Goal: Information Seeking & Learning: Check status

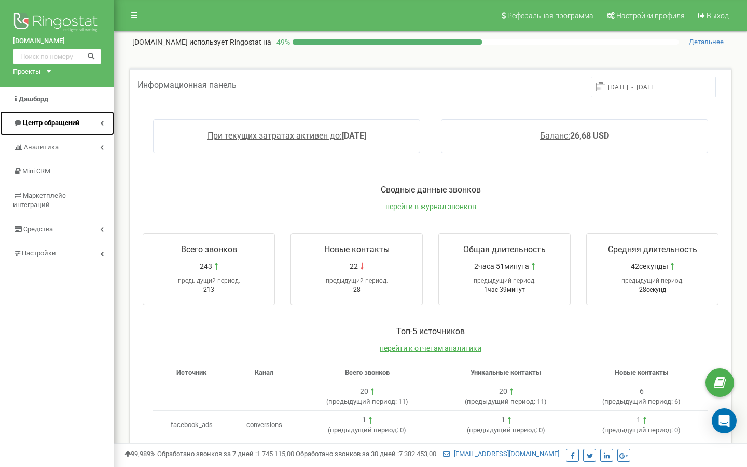
click at [79, 126] on span "Центр обращений" at bounding box center [51, 123] width 57 height 8
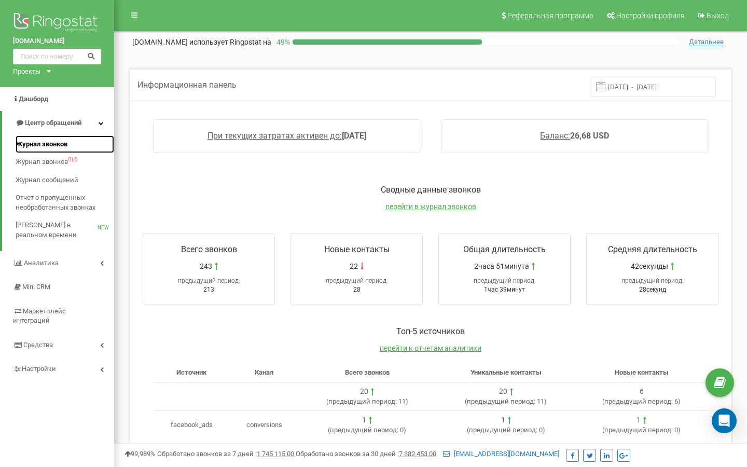
click at [67, 140] on span "Журнал звонков" at bounding box center [42, 145] width 52 height 10
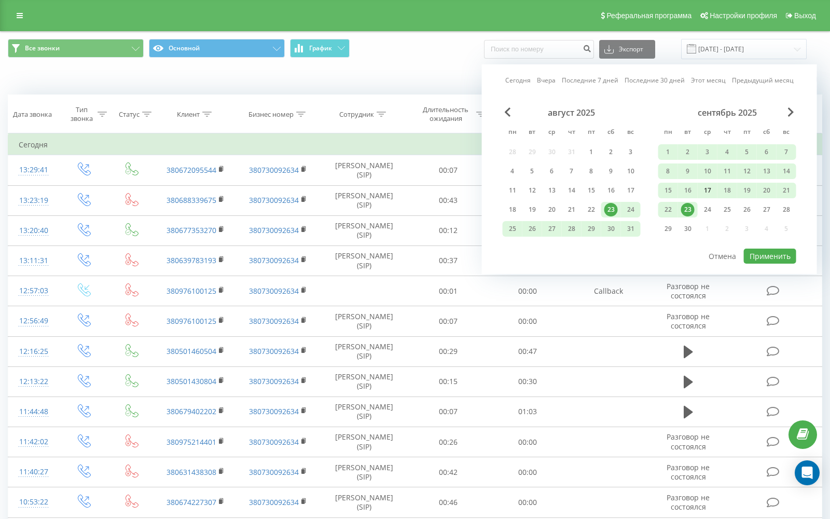
click at [708, 189] on div "17" at bounding box center [707, 190] width 13 height 13
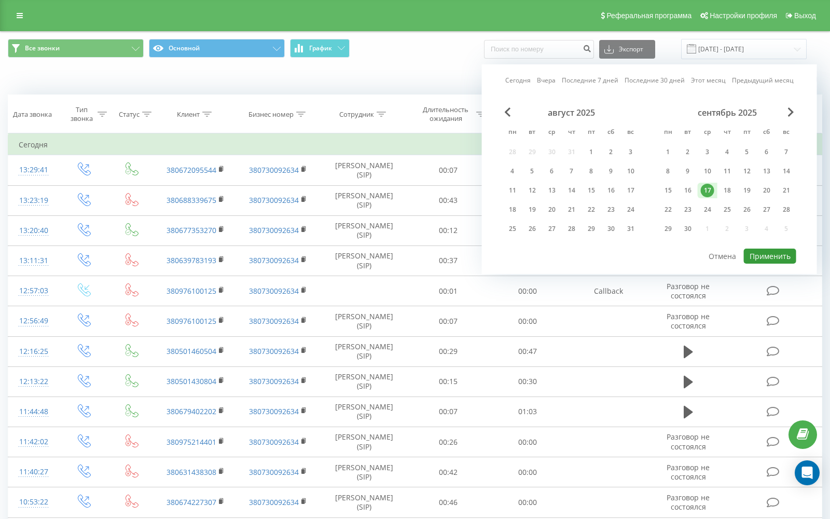
click at [763, 256] on button "Применить" at bounding box center [770, 256] width 52 height 15
type input "[DATE] - [DATE]"
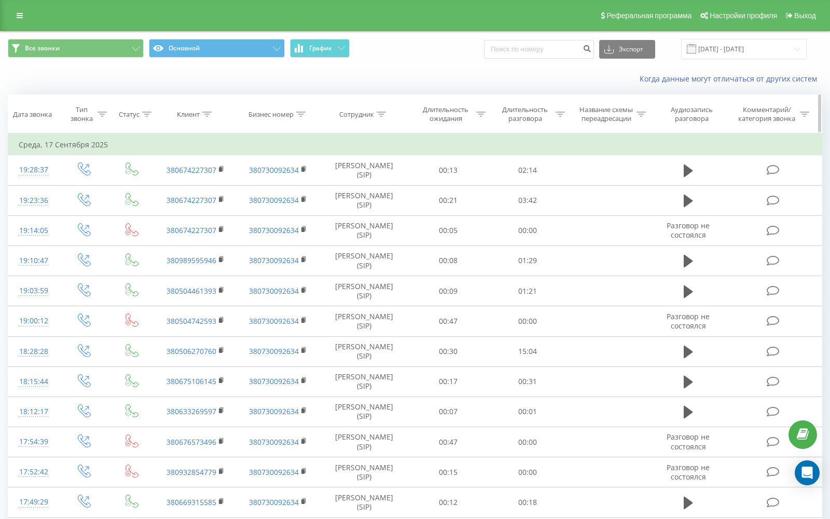
click at [101, 113] on icon at bounding box center [102, 114] width 9 height 5
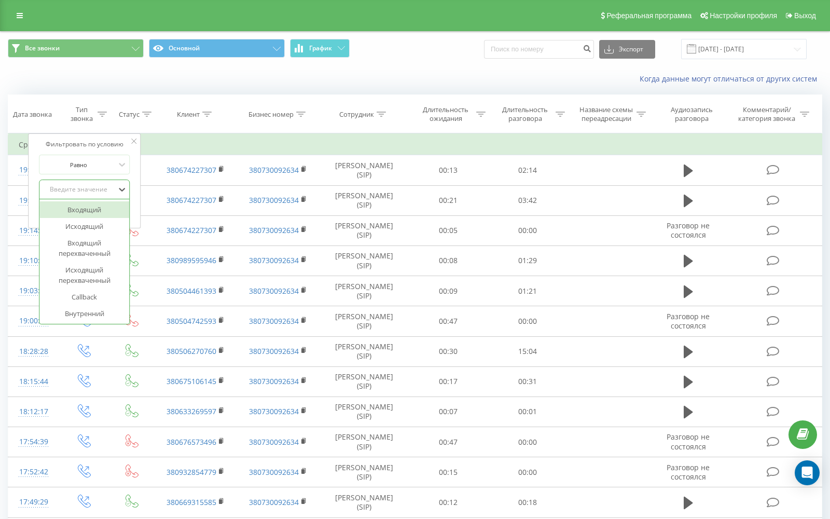
click at [90, 186] on div "Введите значение" at bounding box center [79, 189] width 74 height 8
click at [91, 225] on div "Исходящий" at bounding box center [84, 226] width 90 height 17
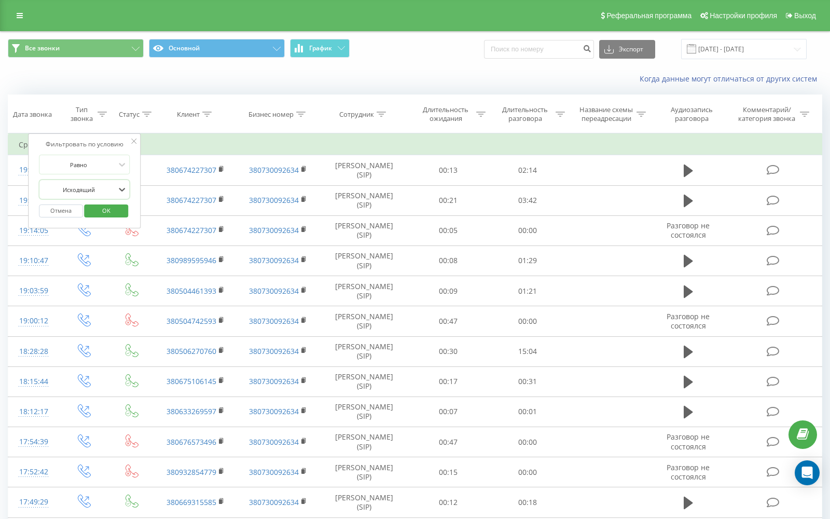
click at [104, 209] on span "OK" at bounding box center [106, 210] width 29 height 16
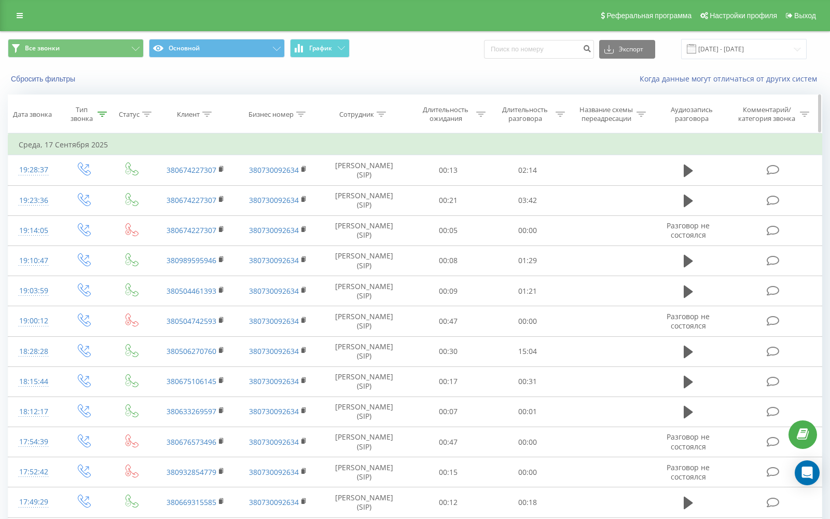
click at [381, 117] on div at bounding box center [381, 114] width 9 height 9
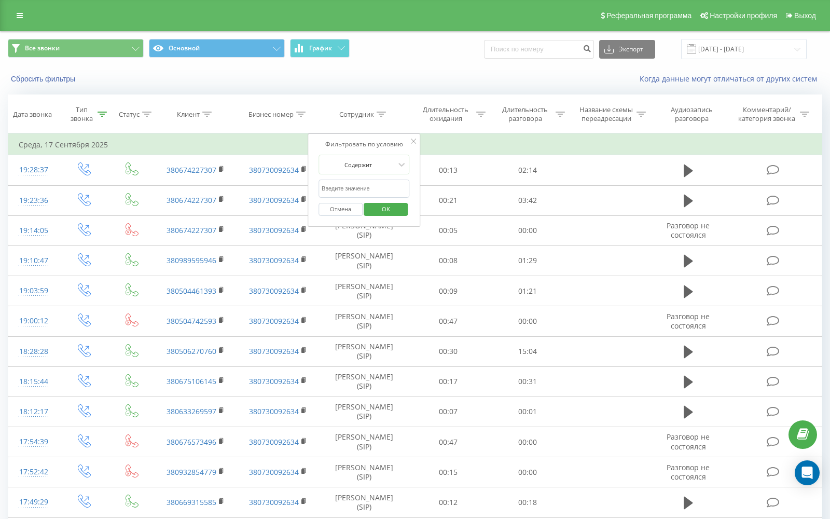
click at [362, 188] on input "text" at bounding box center [364, 189] width 91 height 18
click at [382, 115] on icon at bounding box center [381, 114] width 9 height 5
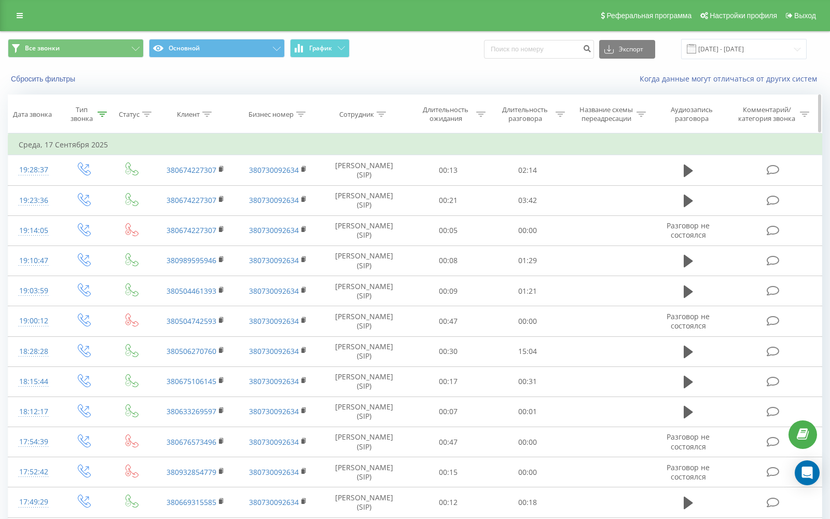
click at [382, 115] on icon at bounding box center [381, 114] width 9 height 5
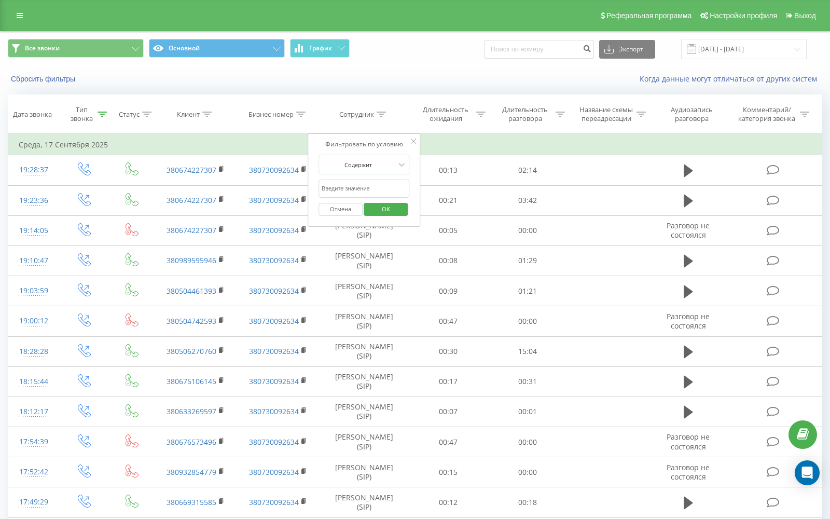
click at [368, 187] on input "text" at bounding box center [364, 189] width 91 height 18
type input "габр"
click at [389, 213] on span "OK" at bounding box center [386, 209] width 29 height 16
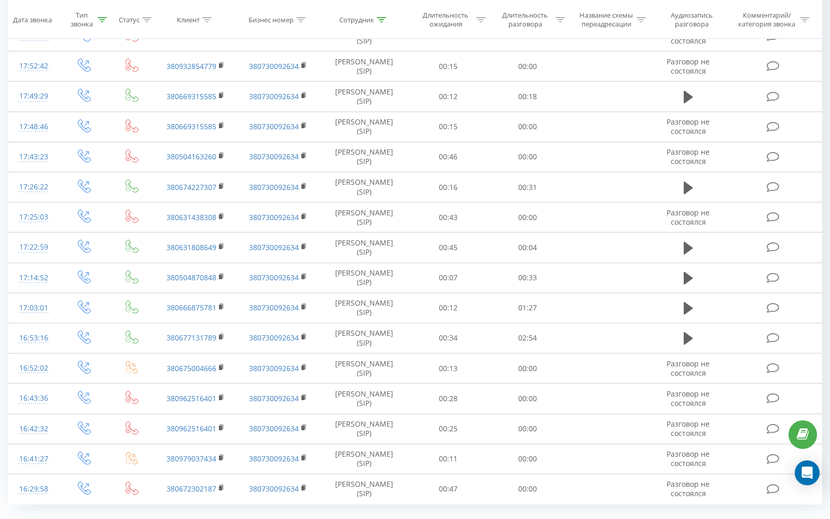
scroll to position [431, 0]
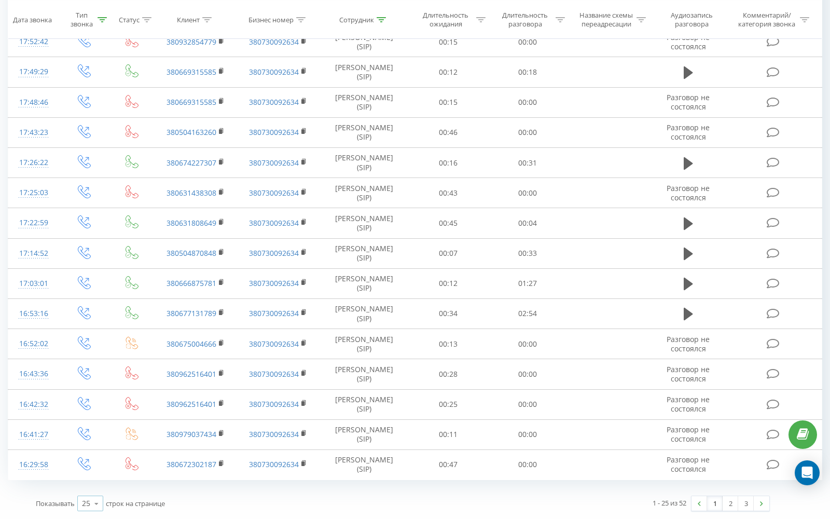
click at [98, 502] on icon at bounding box center [97, 504] width 16 height 20
click at [92, 490] on span "100" at bounding box center [88, 489] width 12 height 10
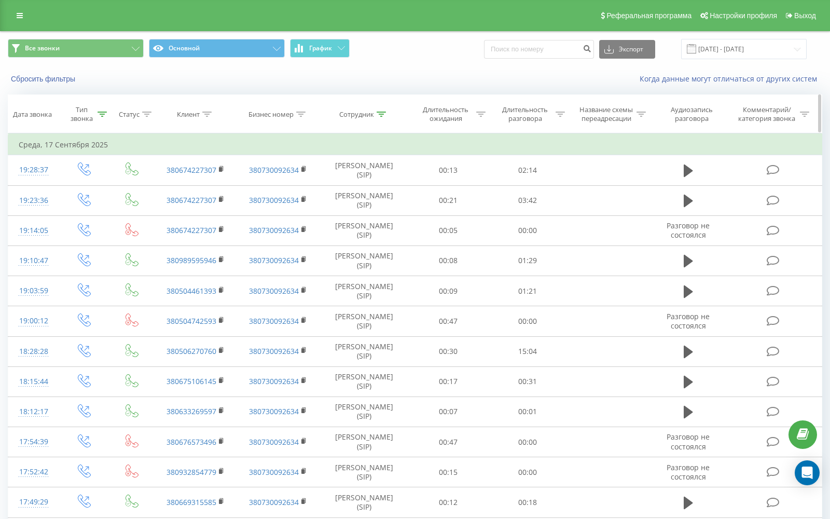
click at [560, 113] on icon at bounding box center [560, 114] width 9 height 5
click at [535, 167] on div at bounding box center [522, 165] width 74 height 10
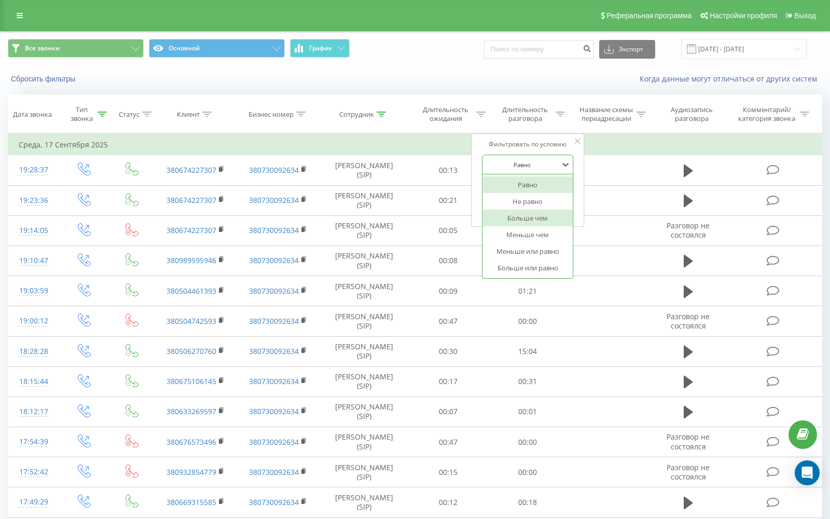
click at [532, 223] on div "Больше чем" at bounding box center [528, 218] width 90 height 17
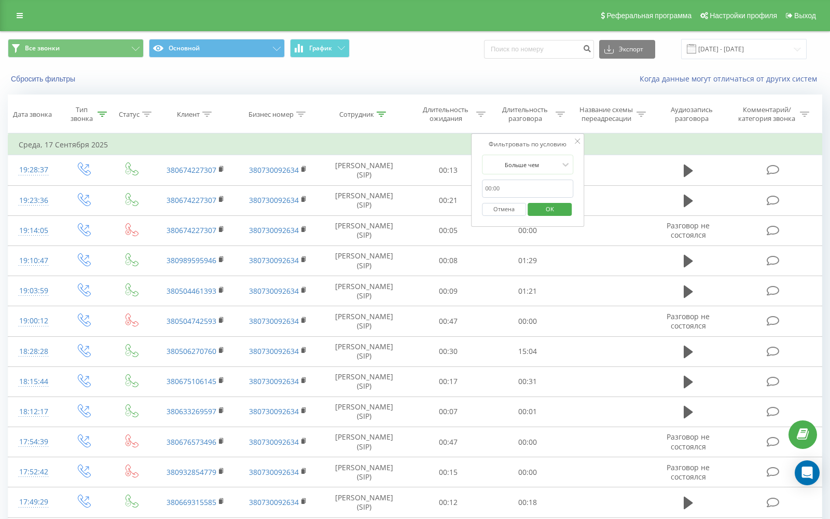
click at [521, 189] on input "text" at bounding box center [527, 189] width 91 height 18
click at [556, 209] on span "OK" at bounding box center [550, 209] width 29 height 16
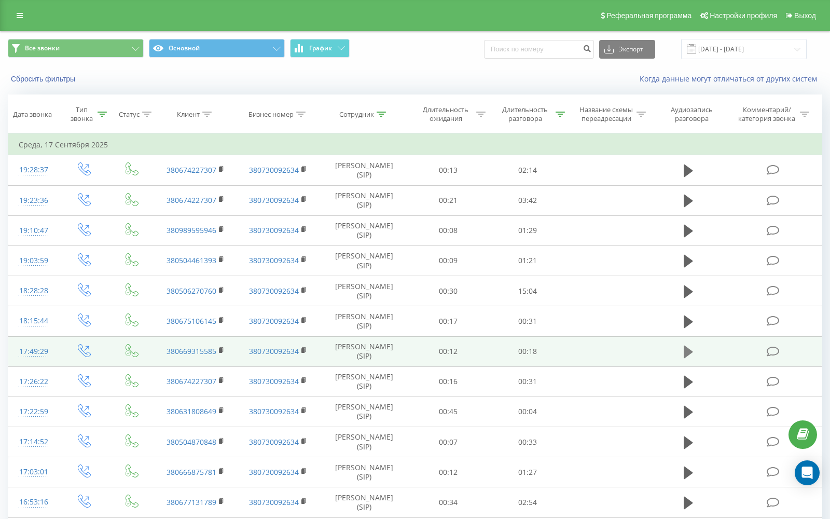
click at [686, 352] on icon at bounding box center [688, 352] width 9 height 12
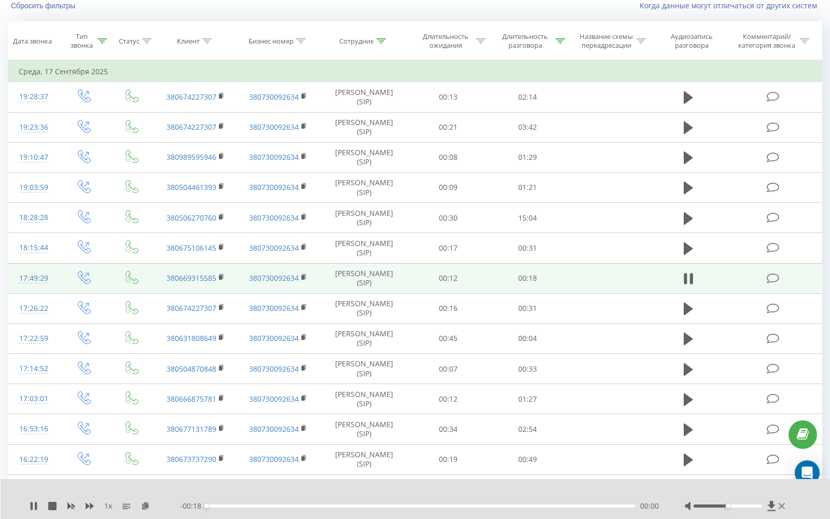
scroll to position [74, 0]
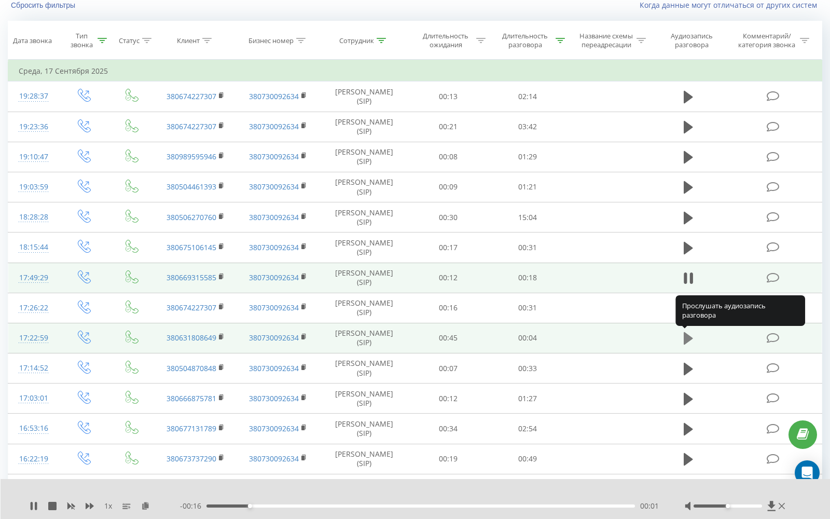
click at [686, 338] on icon at bounding box center [688, 338] width 9 height 12
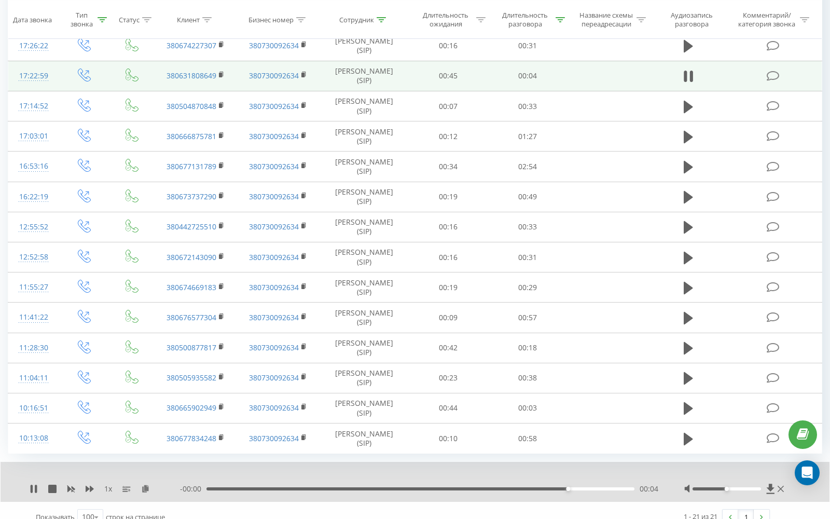
scroll to position [350, 0]
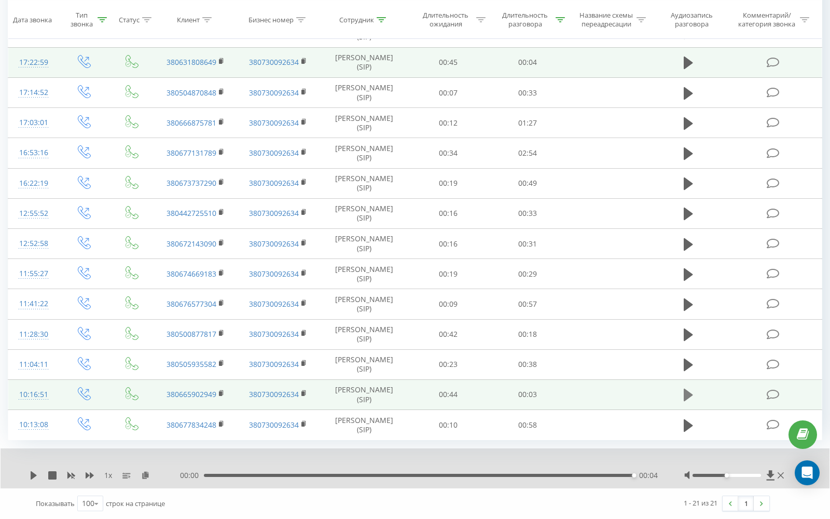
click at [690, 390] on icon at bounding box center [688, 395] width 9 height 15
click at [689, 396] on icon at bounding box center [688, 395] width 9 height 15
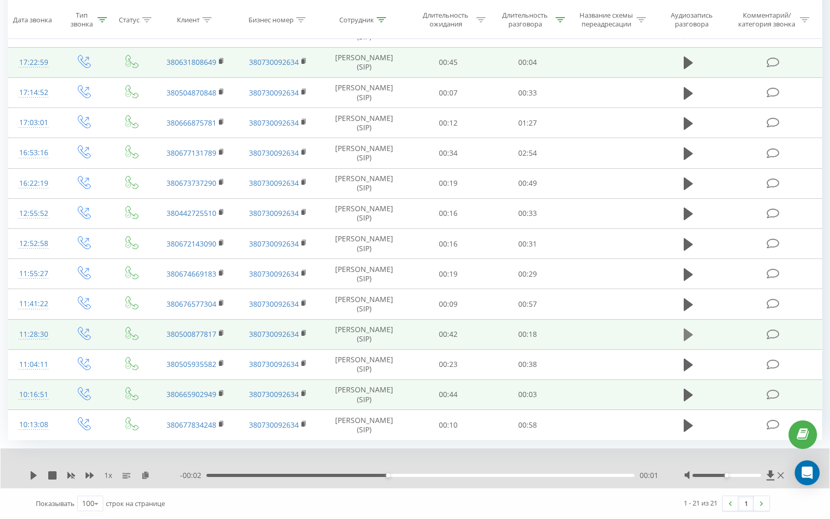
click at [687, 331] on icon at bounding box center [688, 335] width 9 height 12
click at [687, 334] on icon at bounding box center [685, 334] width 3 height 11
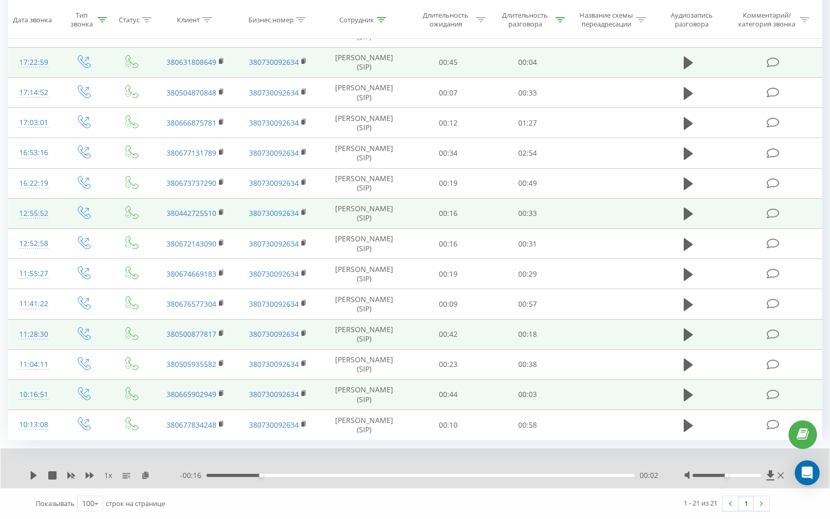
scroll to position [0, 0]
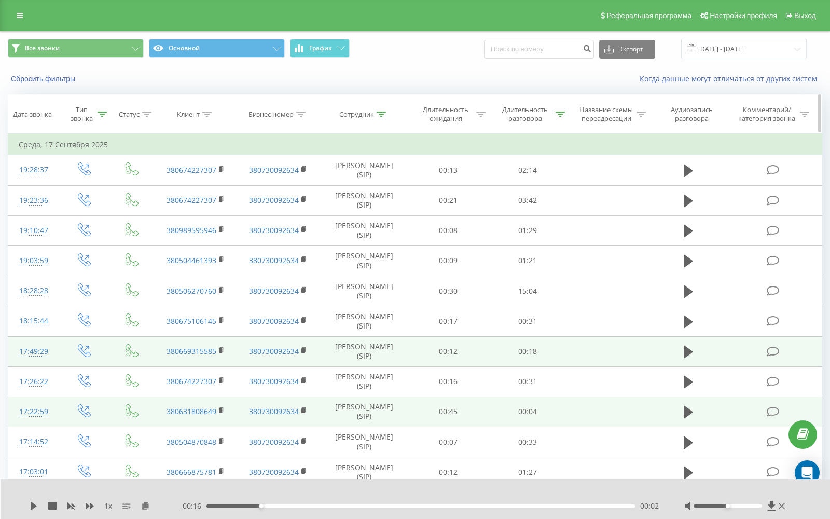
click at [558, 114] on icon at bounding box center [560, 114] width 9 height 5
click at [528, 187] on input "00:01" at bounding box center [527, 189] width 91 height 18
type input "00:30"
click at [550, 210] on span "OK" at bounding box center [550, 209] width 29 height 16
click at [758, 47] on input "[DATE] - [DATE]" at bounding box center [744, 49] width 126 height 20
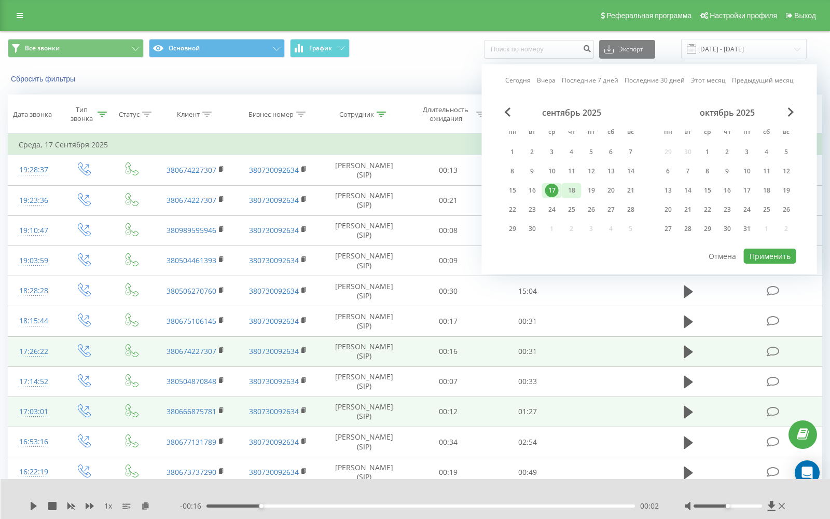
click at [578, 195] on div "18" at bounding box center [571, 190] width 13 height 13
click at [758, 261] on div "Сегодня Вчера Последние 7 дней Последние 30 дней Этот месяц Предыдущий месяц се…" at bounding box center [649, 169] width 335 height 210
click at [758, 258] on button "Применить" at bounding box center [770, 256] width 52 height 15
type input "[DATE] - [DATE]"
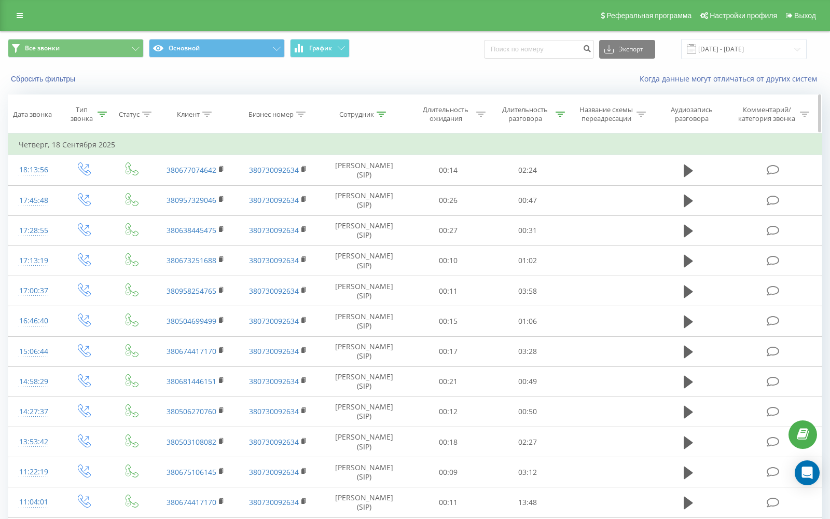
click at [565, 116] on icon at bounding box center [560, 114] width 9 height 5
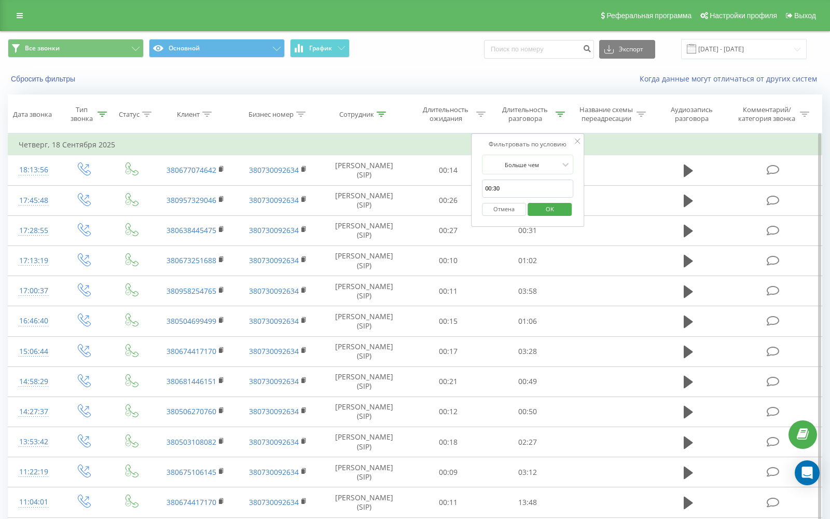
click at [513, 193] on input "00:30" at bounding box center [527, 189] width 91 height 18
type input "00:01"
click at [552, 210] on span "OK" at bounding box center [550, 209] width 29 height 16
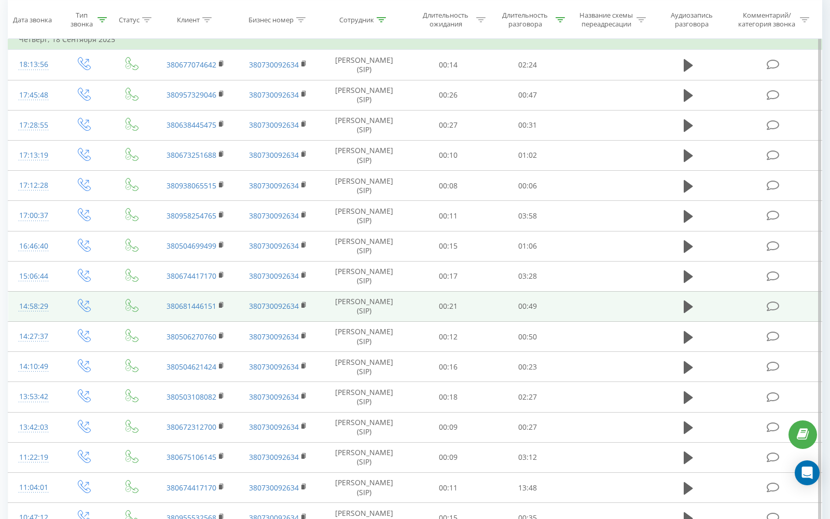
scroll to position [105, 0]
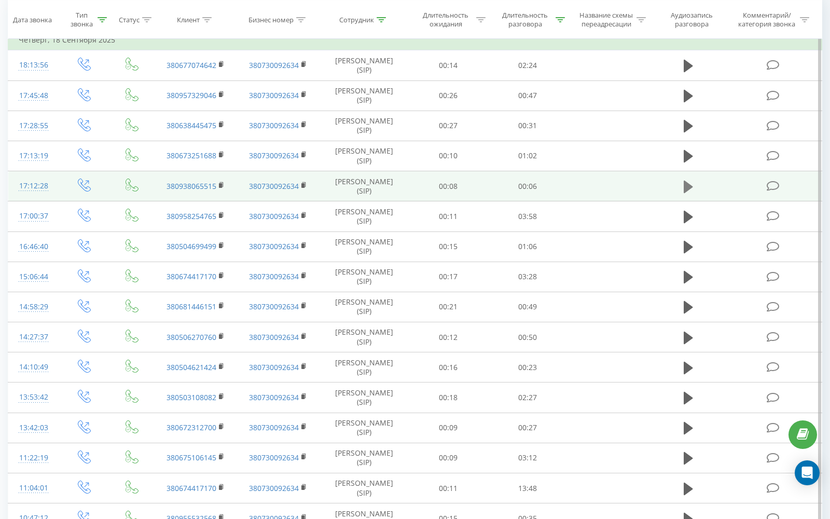
click at [691, 182] on icon at bounding box center [688, 187] width 9 height 15
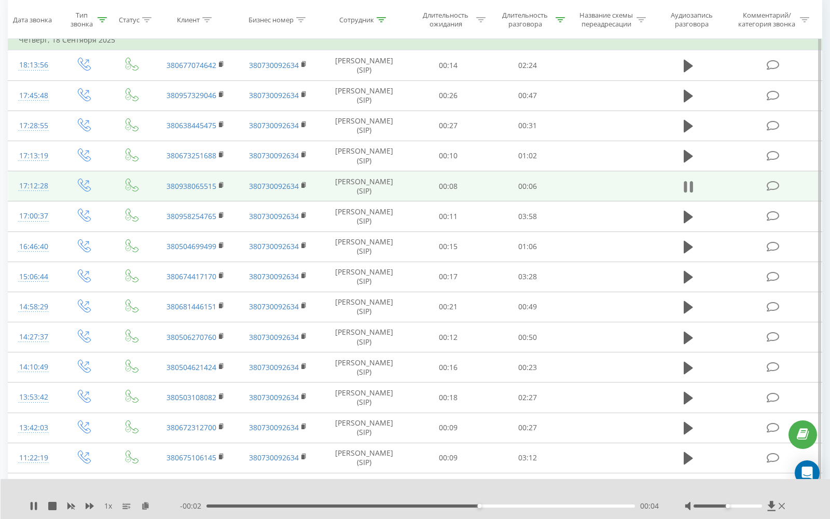
click at [686, 183] on icon at bounding box center [685, 186] width 3 height 11
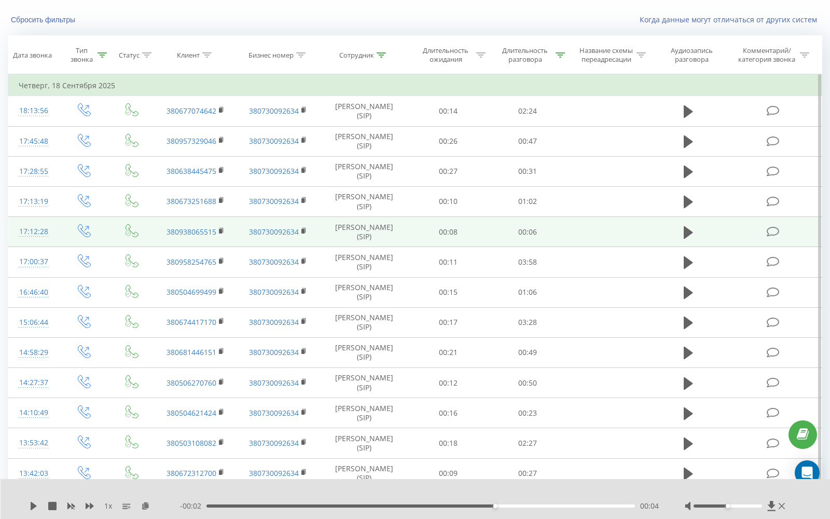
scroll to position [59, 0]
click at [681, 234] on button at bounding box center [689, 233] width 16 height 16
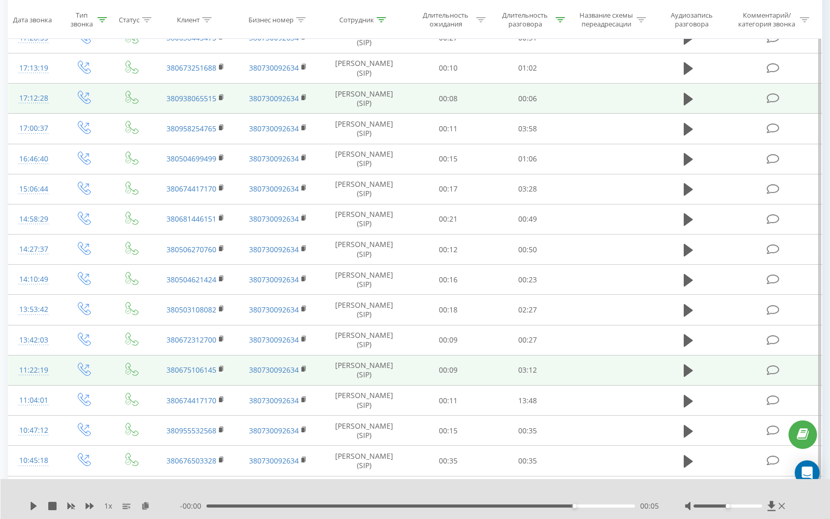
scroll to position [0, 0]
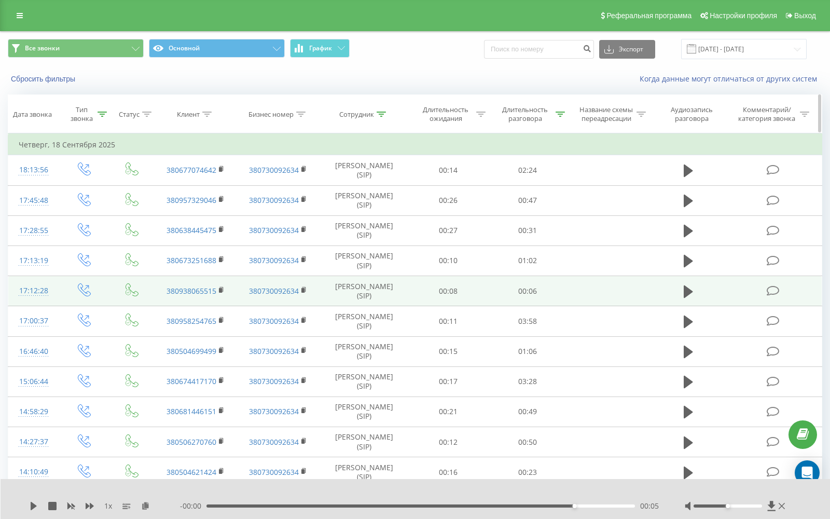
click at [562, 113] on icon at bounding box center [560, 114] width 9 height 5
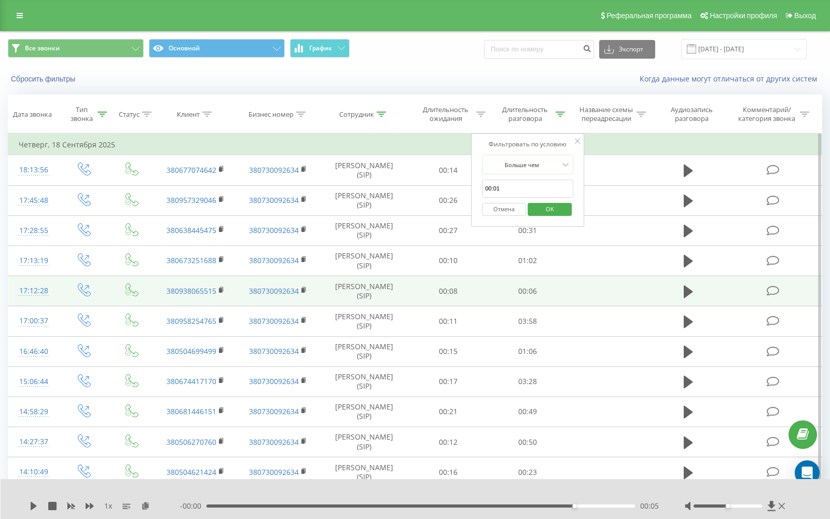
click at [511, 210] on button "Отмена" at bounding box center [504, 209] width 44 height 13
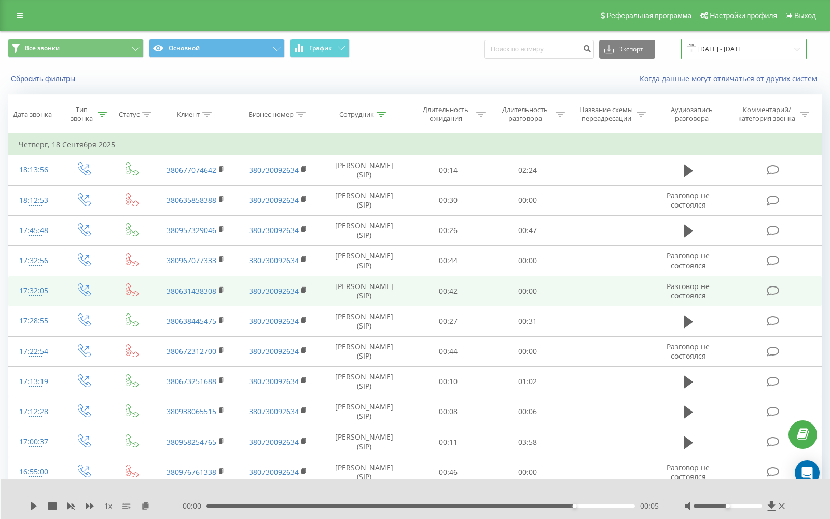
click at [798, 49] on input "[DATE] - [DATE]" at bounding box center [744, 49] width 126 height 20
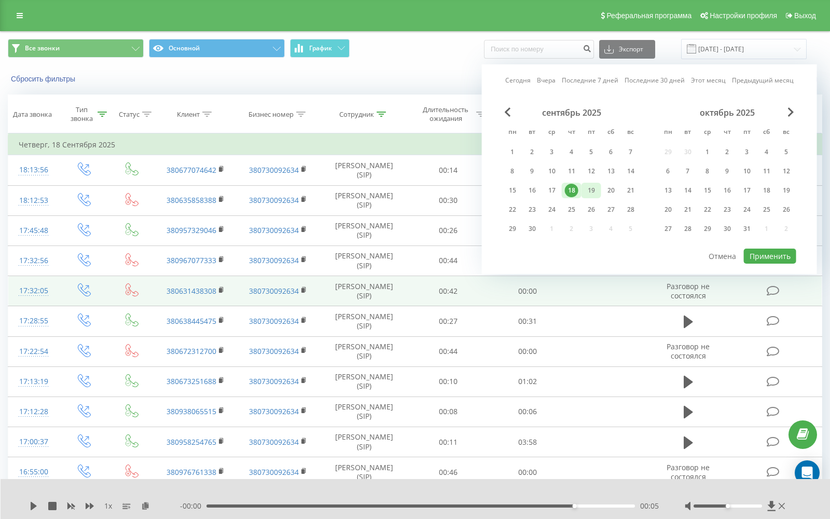
click at [594, 194] on div "19" at bounding box center [591, 190] width 13 height 13
click at [777, 256] on button "Применить" at bounding box center [770, 256] width 52 height 15
type input "[DATE] - [DATE]"
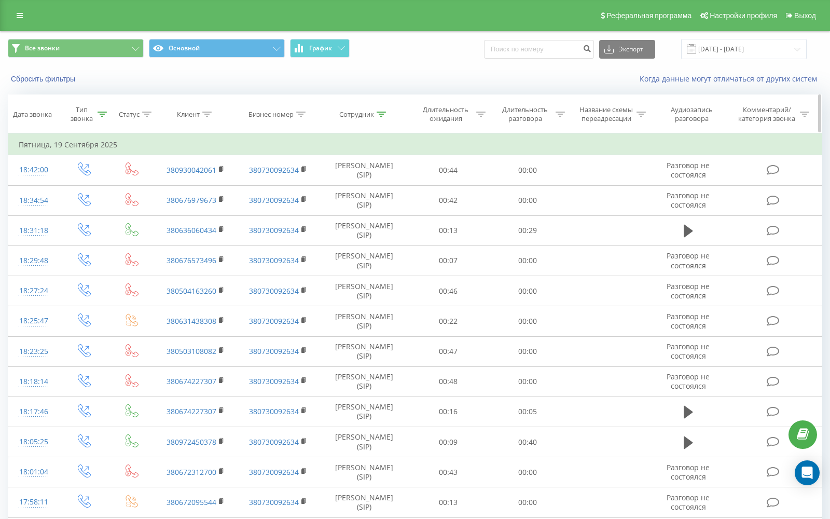
click at [556, 117] on icon at bounding box center [560, 114] width 9 height 5
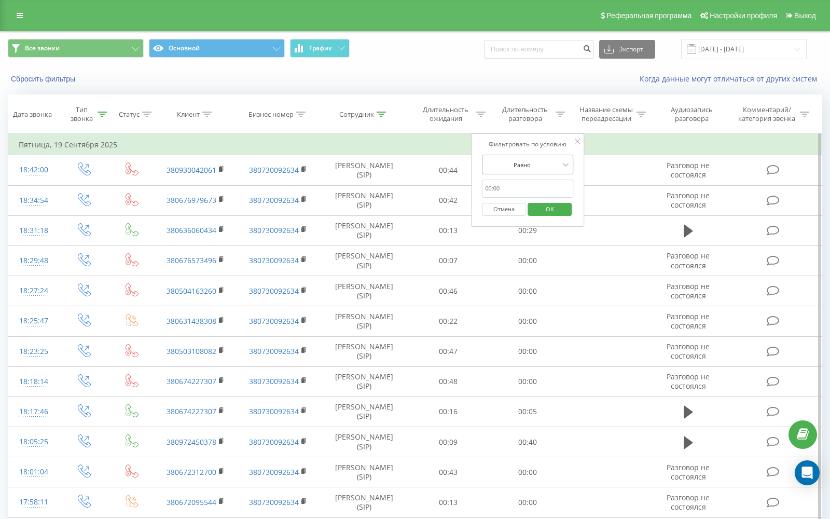
click at [546, 162] on div at bounding box center [522, 165] width 74 height 10
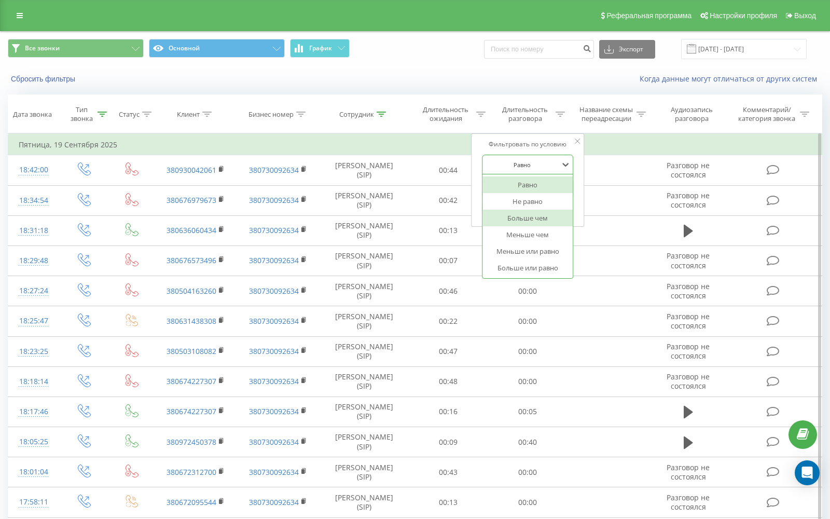
click at [537, 222] on div "Больше чем" at bounding box center [528, 218] width 90 height 17
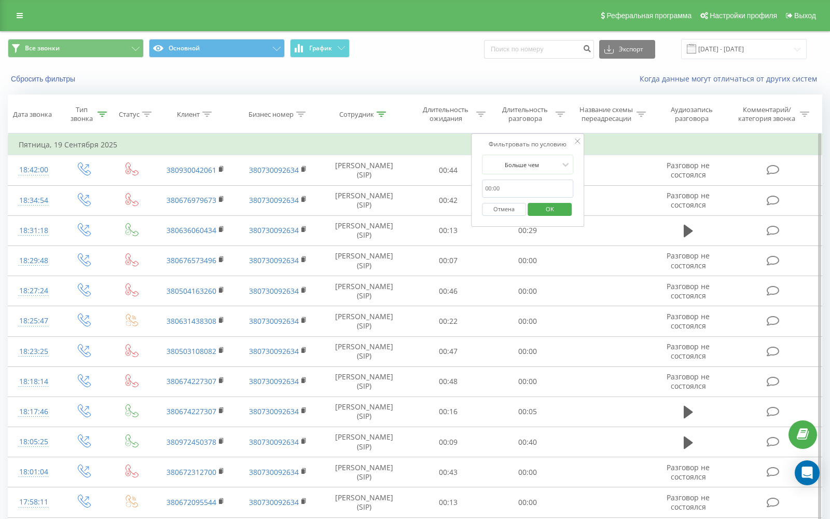
click at [534, 195] on input "text" at bounding box center [527, 189] width 91 height 18
click at [554, 211] on span "OK" at bounding box center [550, 209] width 29 height 16
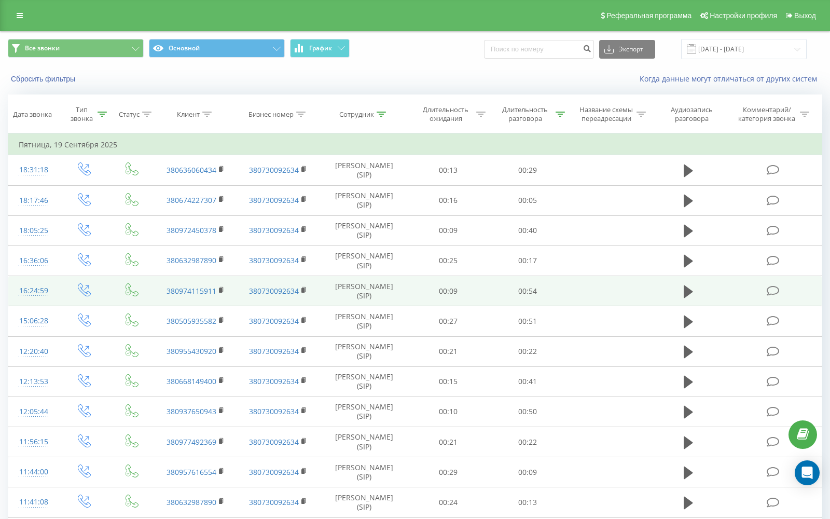
scroll to position [99, 0]
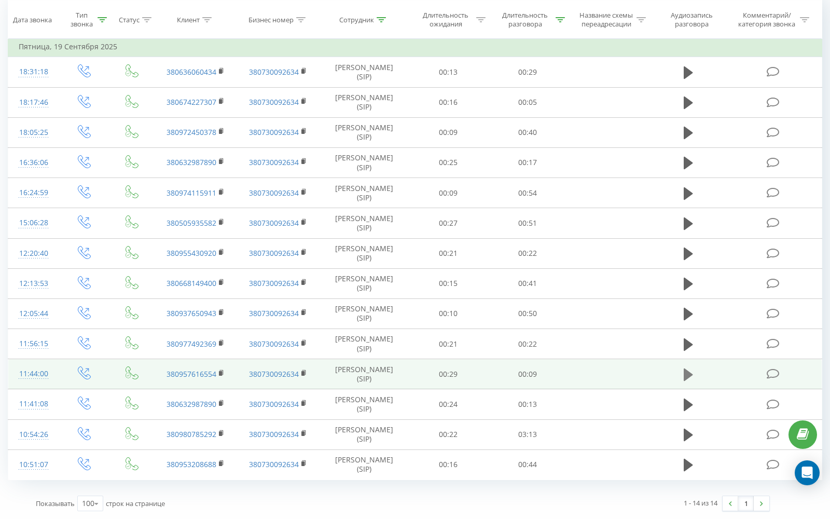
click at [688, 374] on icon at bounding box center [688, 374] width 9 height 12
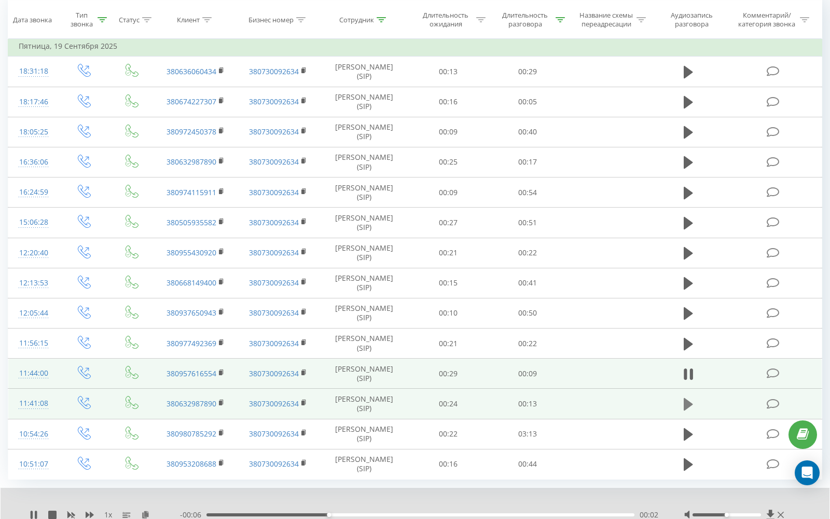
click at [689, 403] on icon at bounding box center [688, 404] width 9 height 12
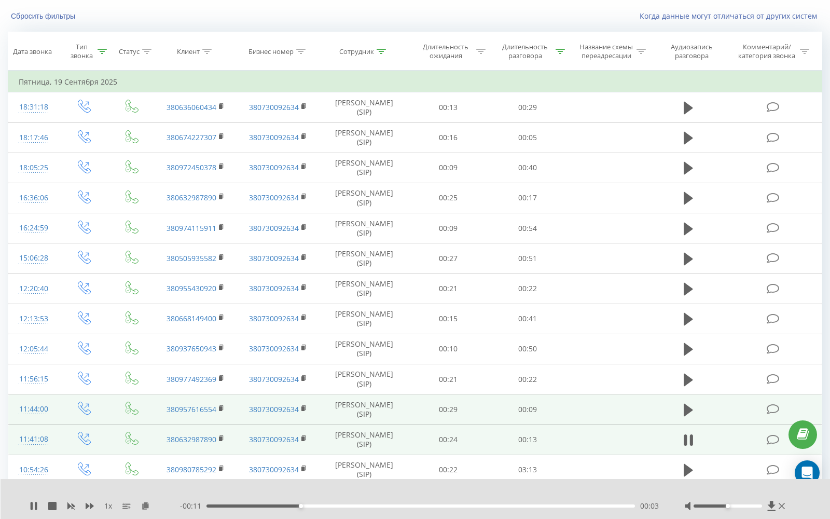
scroll to position [58, 0]
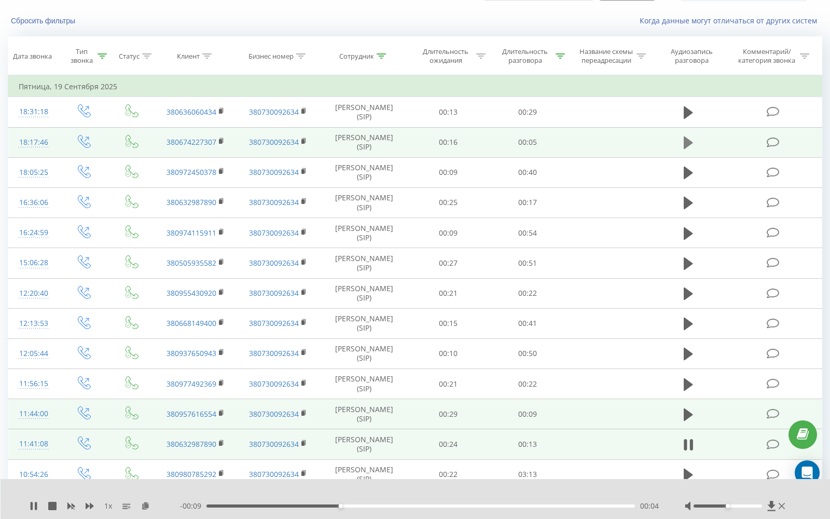
click at [689, 142] on icon at bounding box center [688, 142] width 9 height 12
click at [689, 142] on icon at bounding box center [688, 142] width 9 height 15
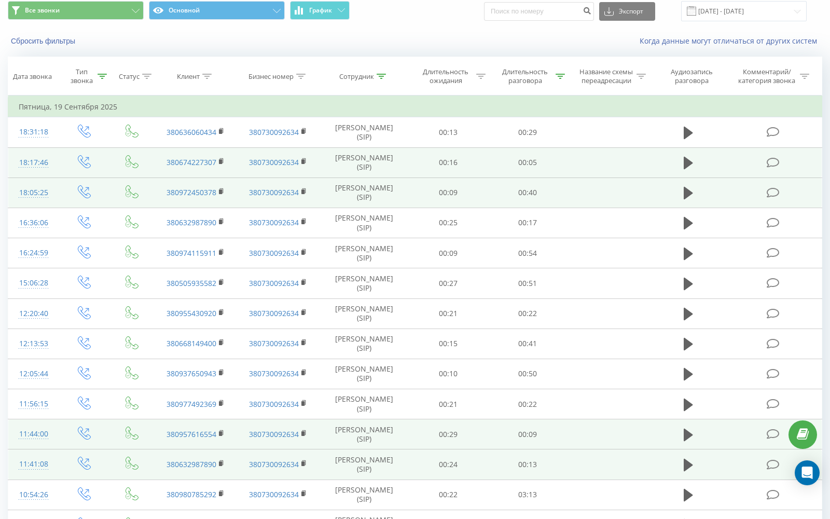
scroll to position [0, 0]
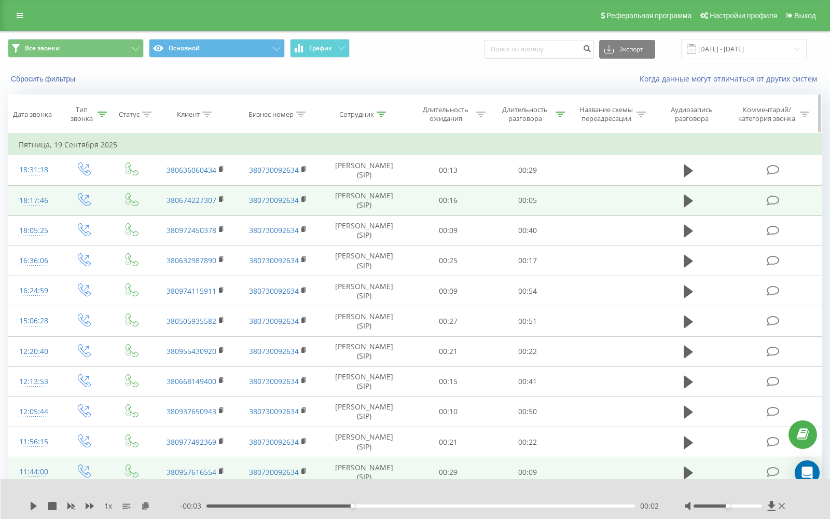
click at [559, 113] on icon at bounding box center [560, 114] width 9 height 5
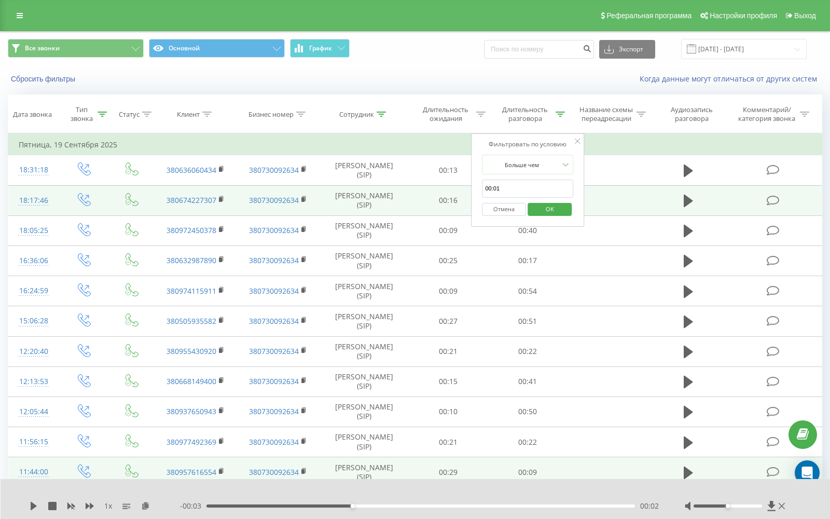
click at [517, 190] on input "00:01" at bounding box center [527, 189] width 91 height 18
type input "00:30"
click at [546, 203] on span "OK" at bounding box center [550, 209] width 29 height 16
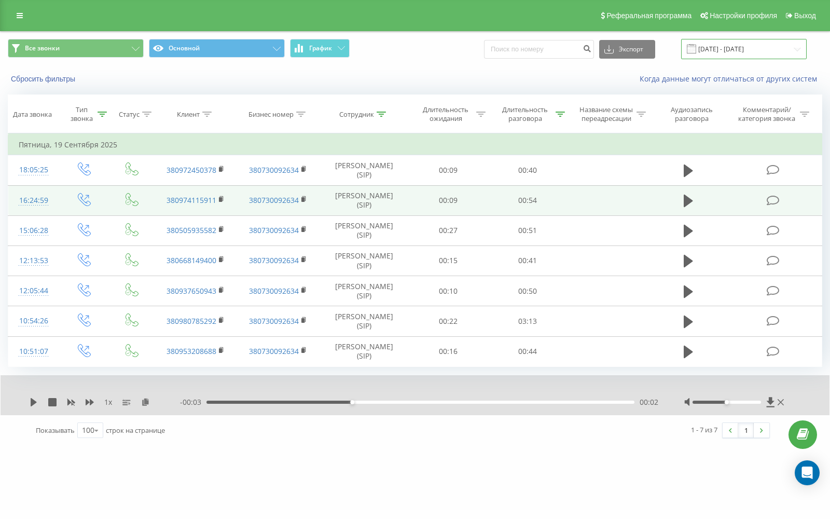
click at [787, 49] on input "[DATE] - [DATE]" at bounding box center [744, 49] width 126 height 20
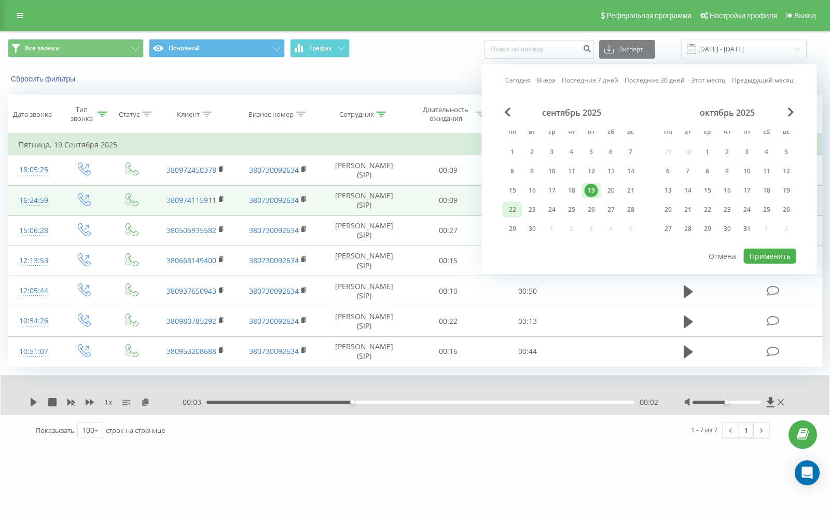
click at [515, 210] on div "22" at bounding box center [512, 209] width 13 height 13
click at [773, 257] on button "Применить" at bounding box center [770, 256] width 52 height 15
type input "[DATE] - [DATE]"
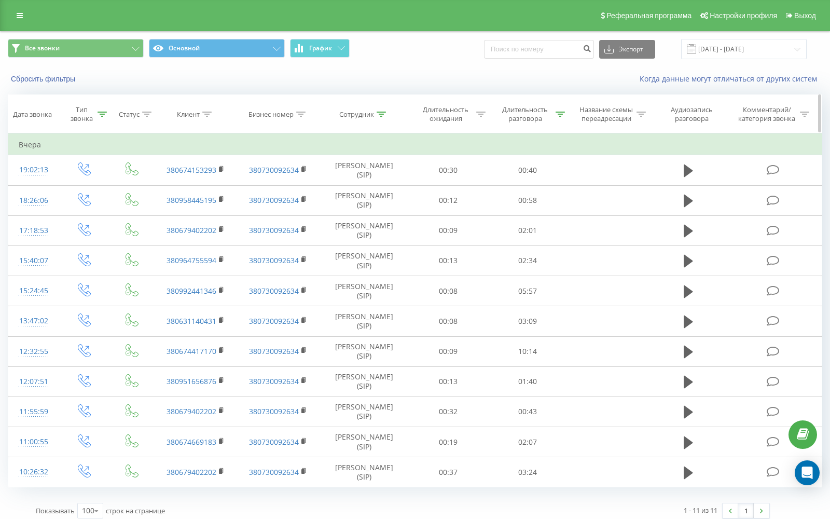
click at [561, 114] on icon at bounding box center [560, 114] width 9 height 5
click at [517, 184] on input "00:30" at bounding box center [527, 189] width 91 height 18
click at [519, 190] on input "00:30" at bounding box center [527, 189] width 91 height 18
type input "00:01"
click at [555, 213] on span "OK" at bounding box center [550, 209] width 29 height 16
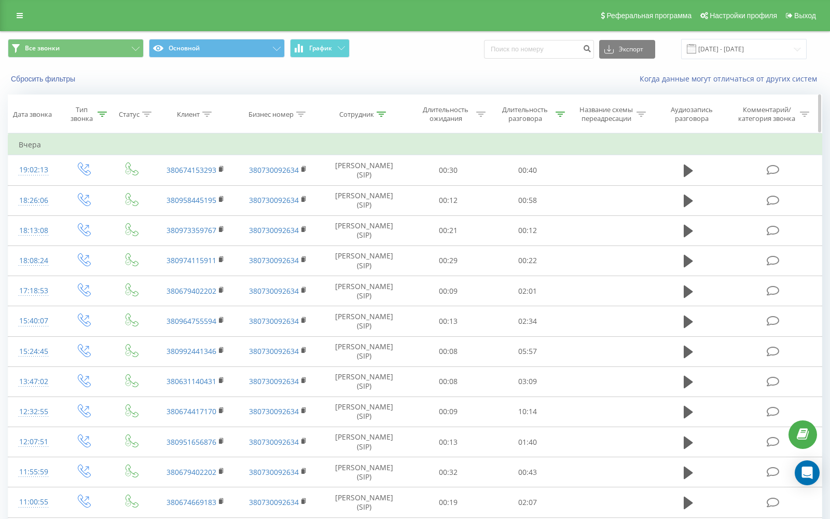
click at [556, 113] on icon at bounding box center [560, 114] width 9 height 5
click at [492, 213] on button "Отмена" at bounding box center [504, 209] width 44 height 13
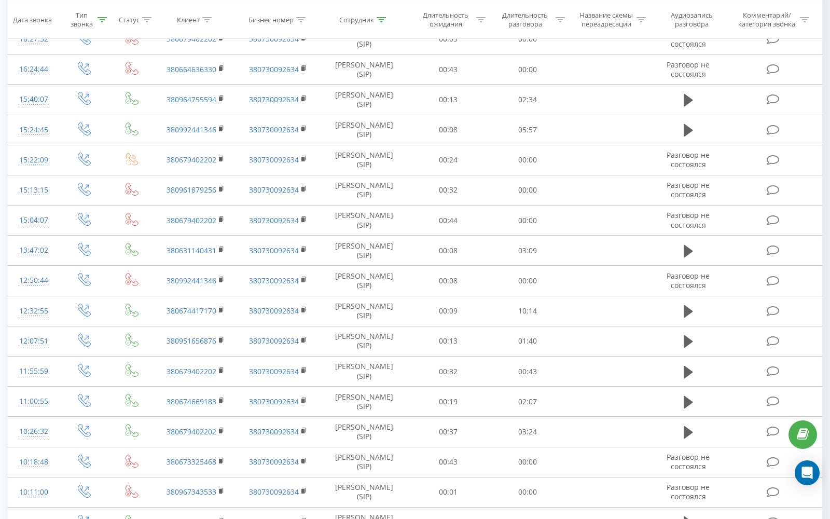
scroll to position [794, 0]
